Goal: Task Accomplishment & Management: Manage account settings

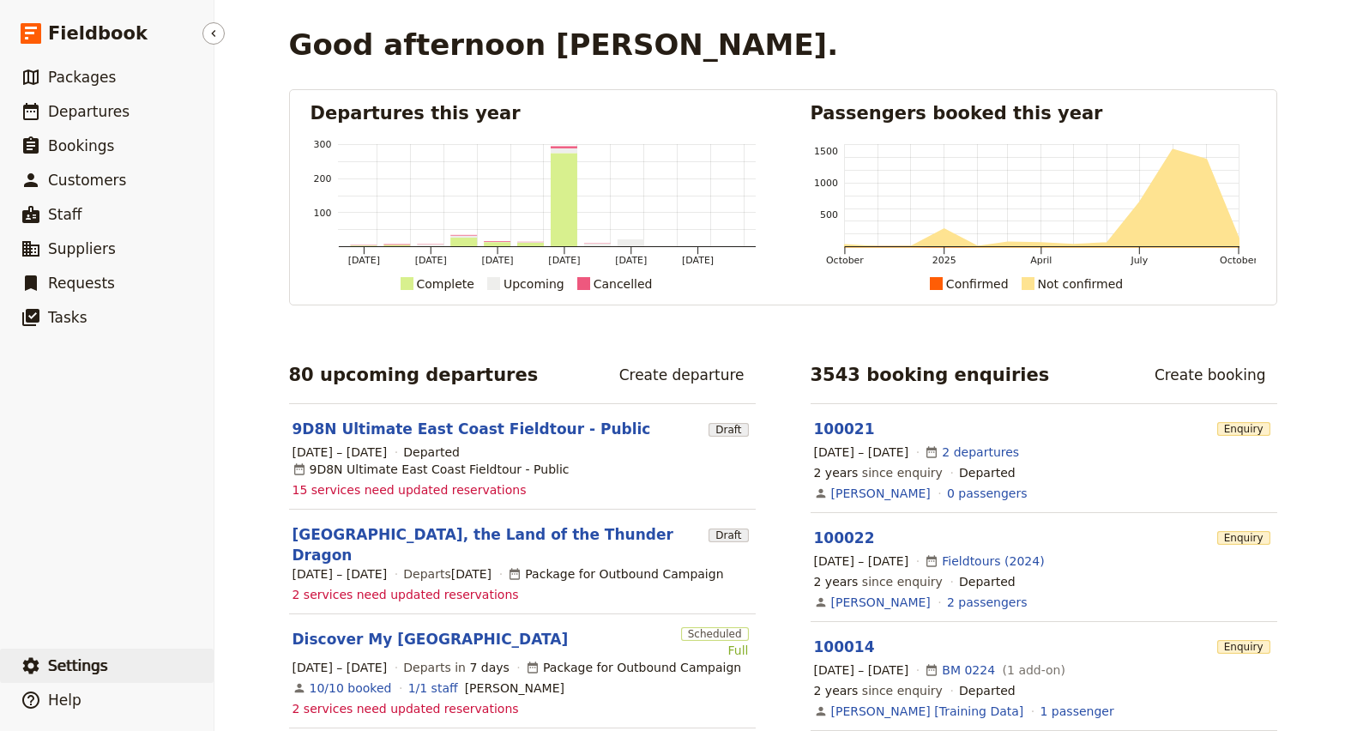
drag, startPoint x: 117, startPoint y: 670, endPoint x: 131, endPoint y: 661, distance: 16.9
click at [117, 670] on button "​ Settings" at bounding box center [107, 665] width 214 height 34
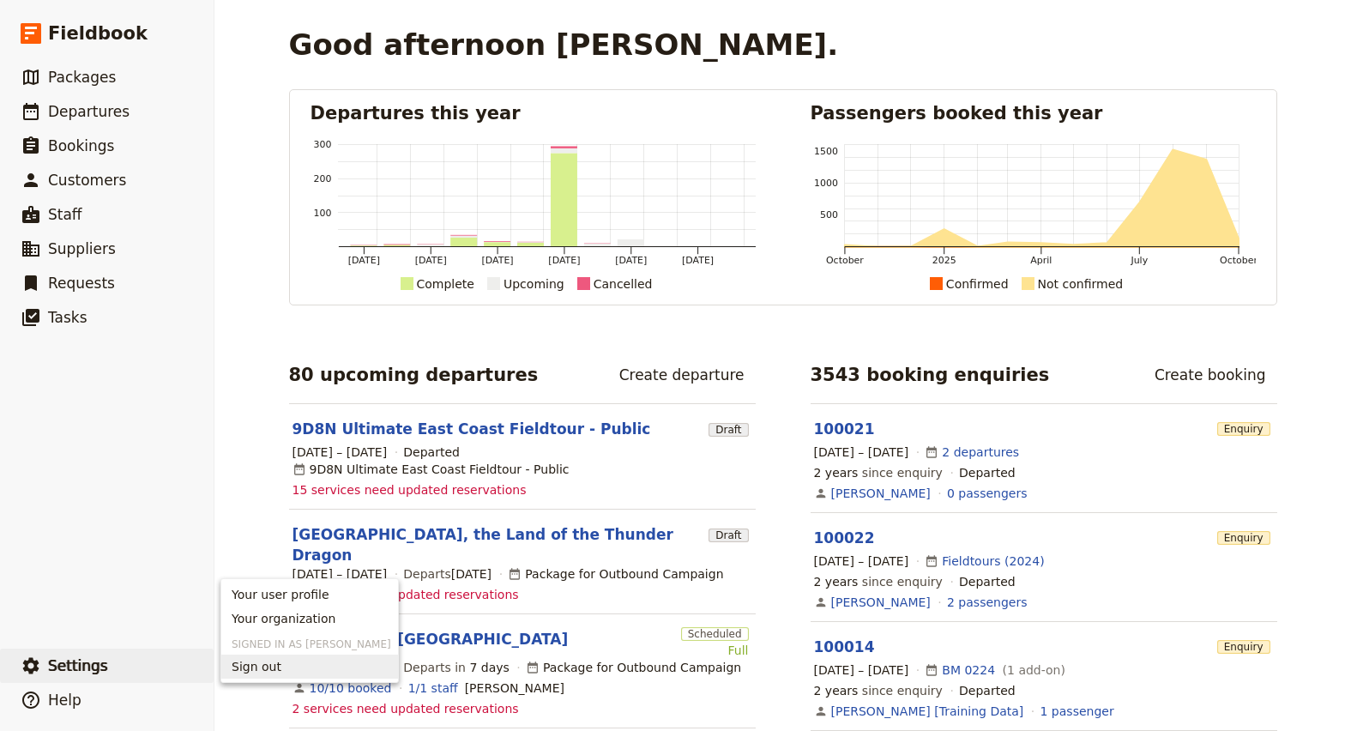
click at [267, 665] on span "Sign out" at bounding box center [257, 666] width 50 height 17
